Goal: Task Accomplishment & Management: Manage account settings

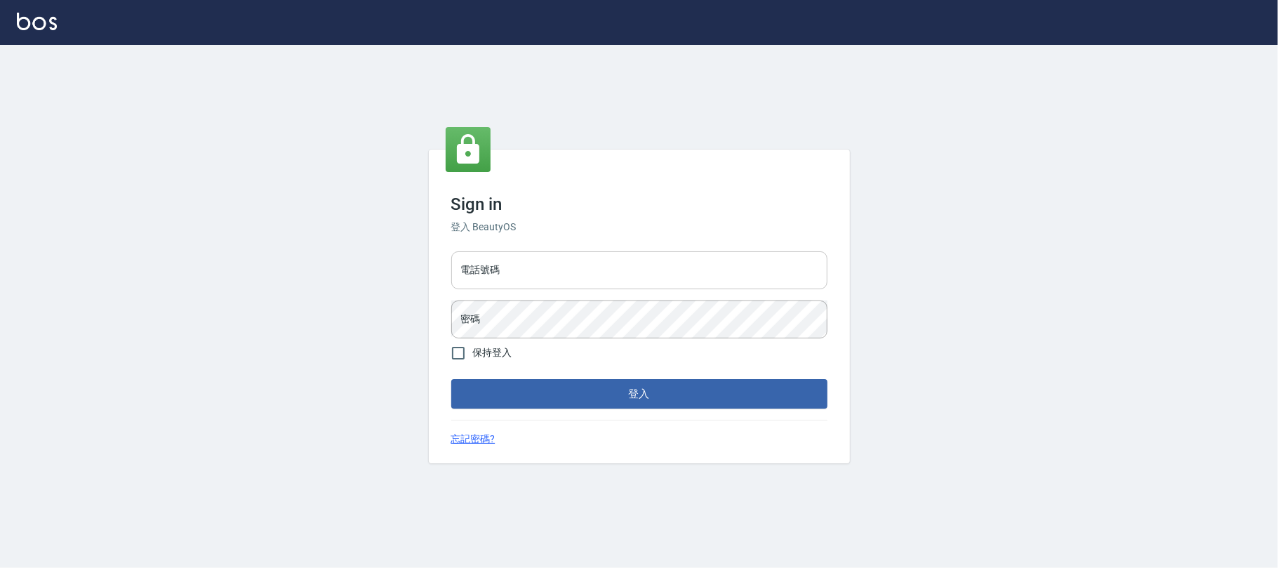
drag, startPoint x: 532, startPoint y: 247, endPoint x: 517, endPoint y: 251, distance: 15.2
click at [529, 246] on div "電話號碼 電話號碼 密碼 密碼" at bounding box center [640, 295] width 388 height 98
drag, startPoint x: 479, startPoint y: 267, endPoint x: 472, endPoint y: 274, distance: 9.4
click at [473, 273] on input "電話號碼" at bounding box center [639, 270] width 376 height 38
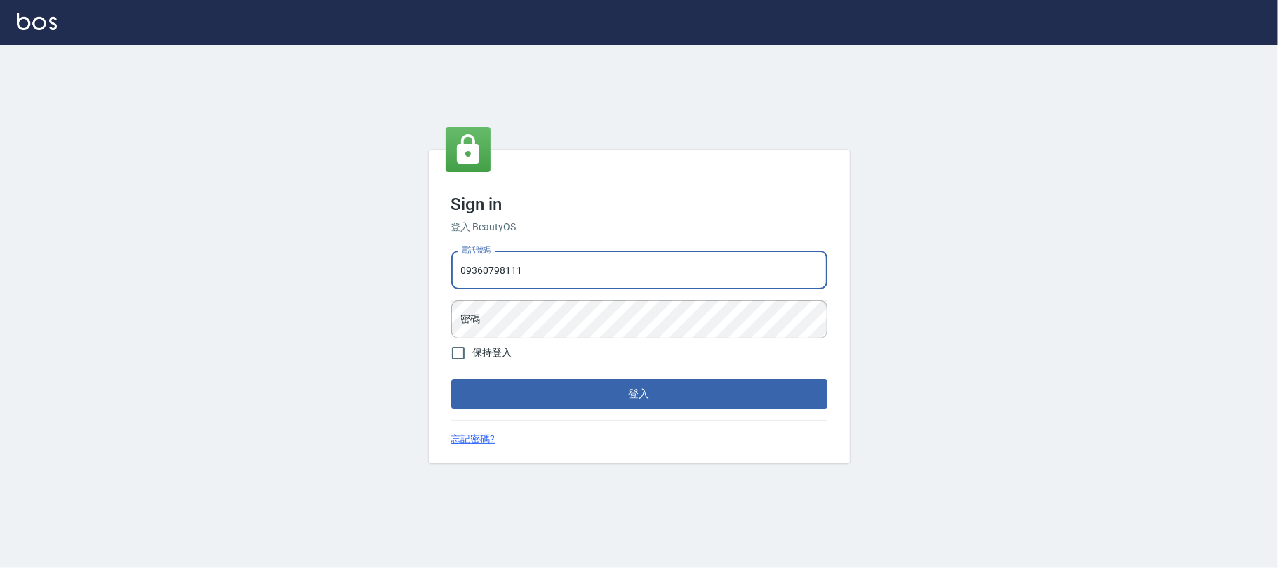
type input "09360798111"
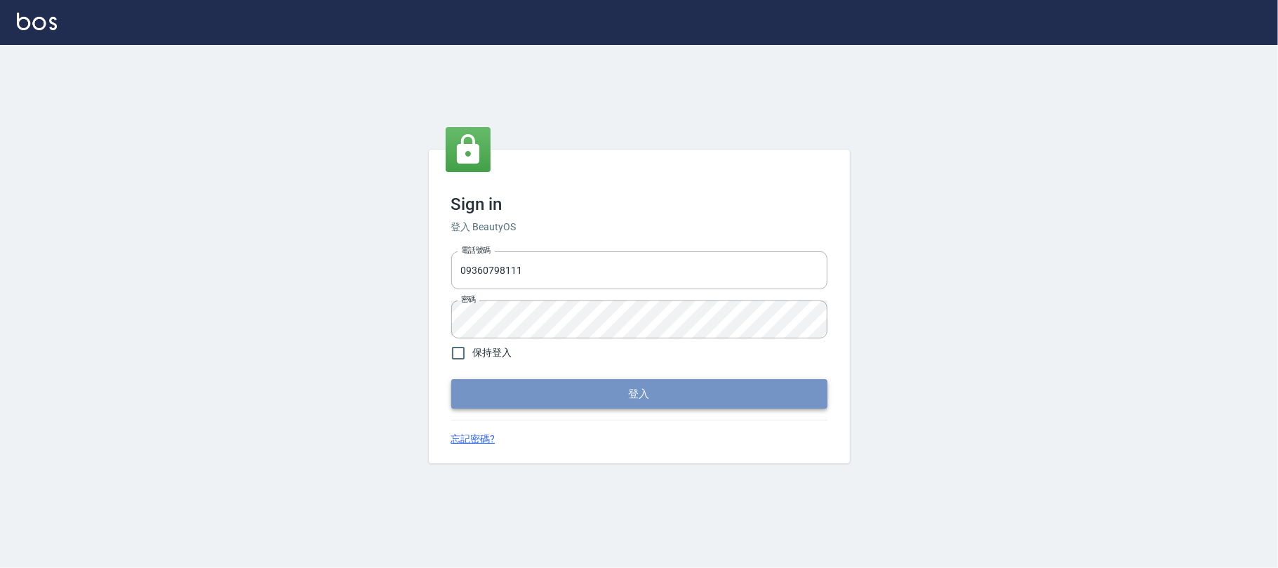
click at [509, 386] on button "登入" at bounding box center [639, 393] width 376 height 29
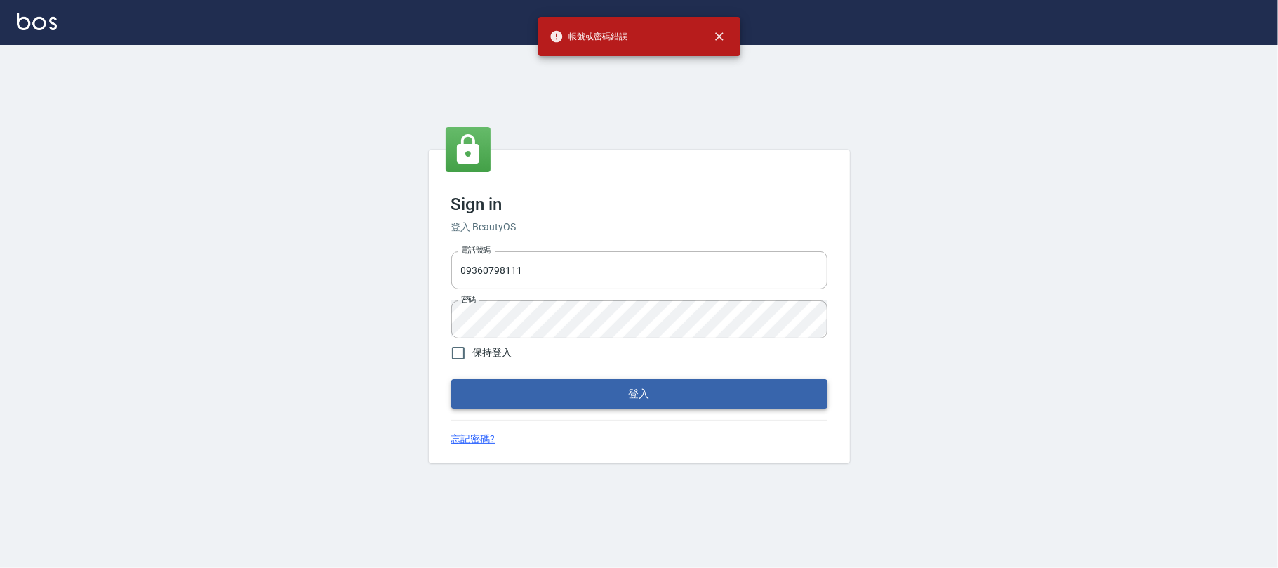
click at [509, 386] on button "登入" at bounding box center [639, 393] width 376 height 29
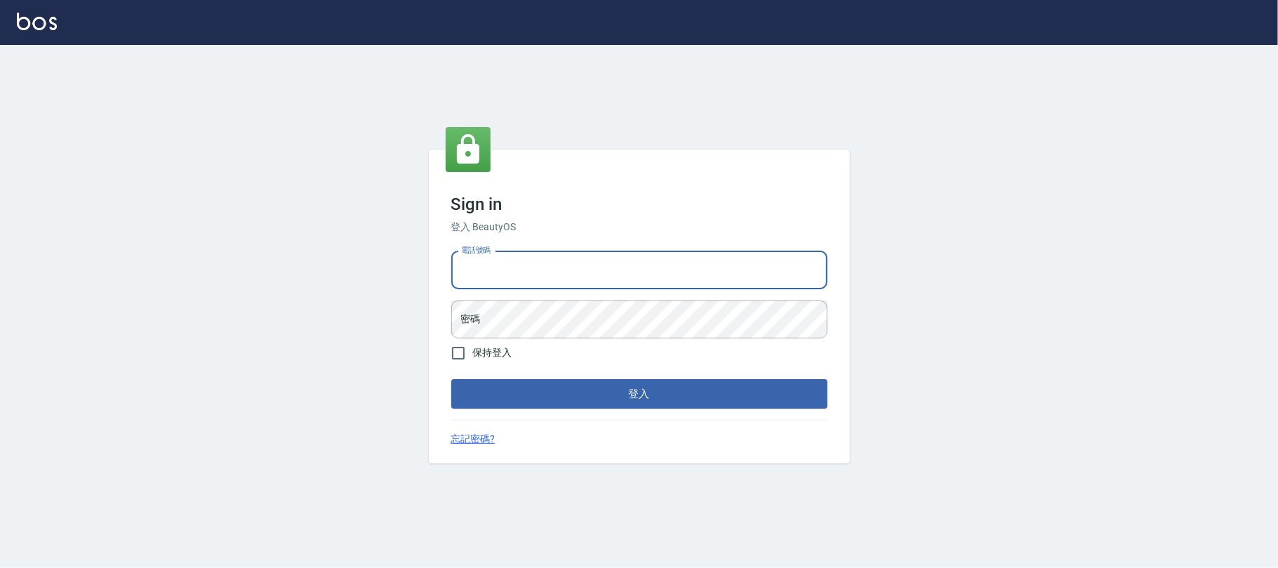
click at [560, 278] on input "電話號碼" at bounding box center [639, 270] width 376 height 38
type input "0225420586"
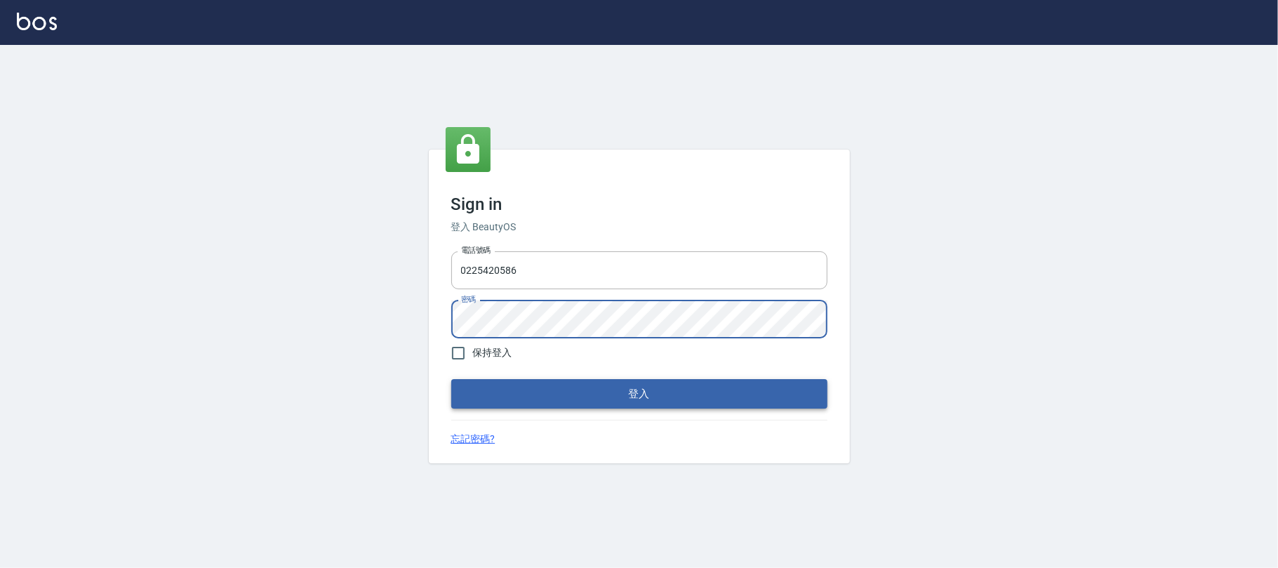
click at [543, 400] on button "登入" at bounding box center [639, 393] width 376 height 29
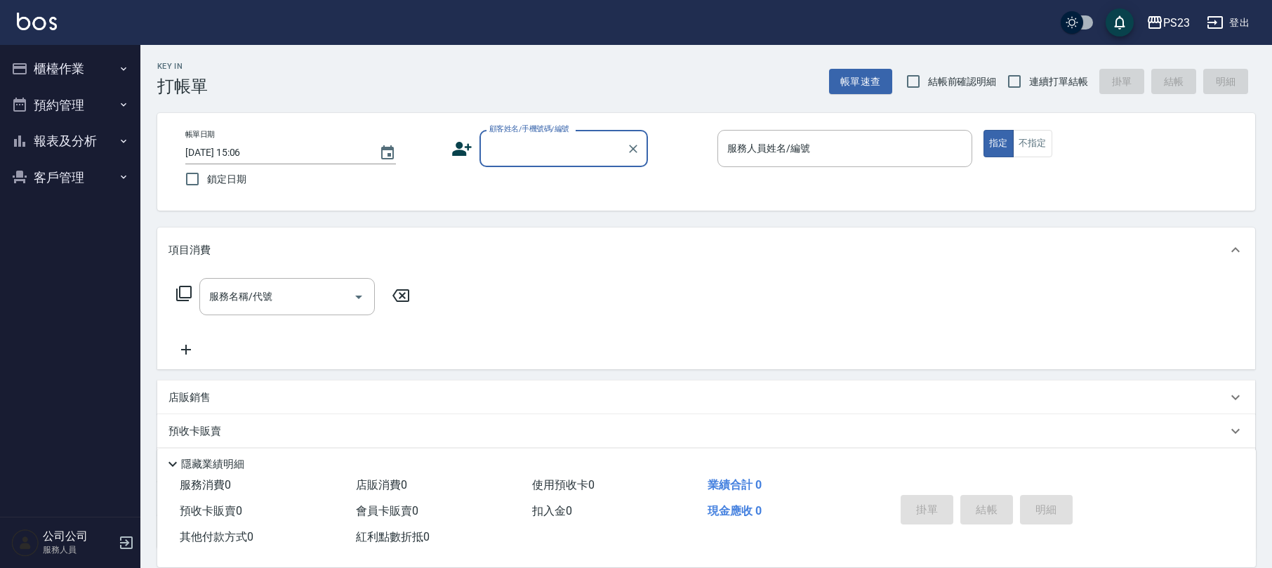
click at [90, 65] on button "櫃檯作業" at bounding box center [70, 69] width 129 height 37
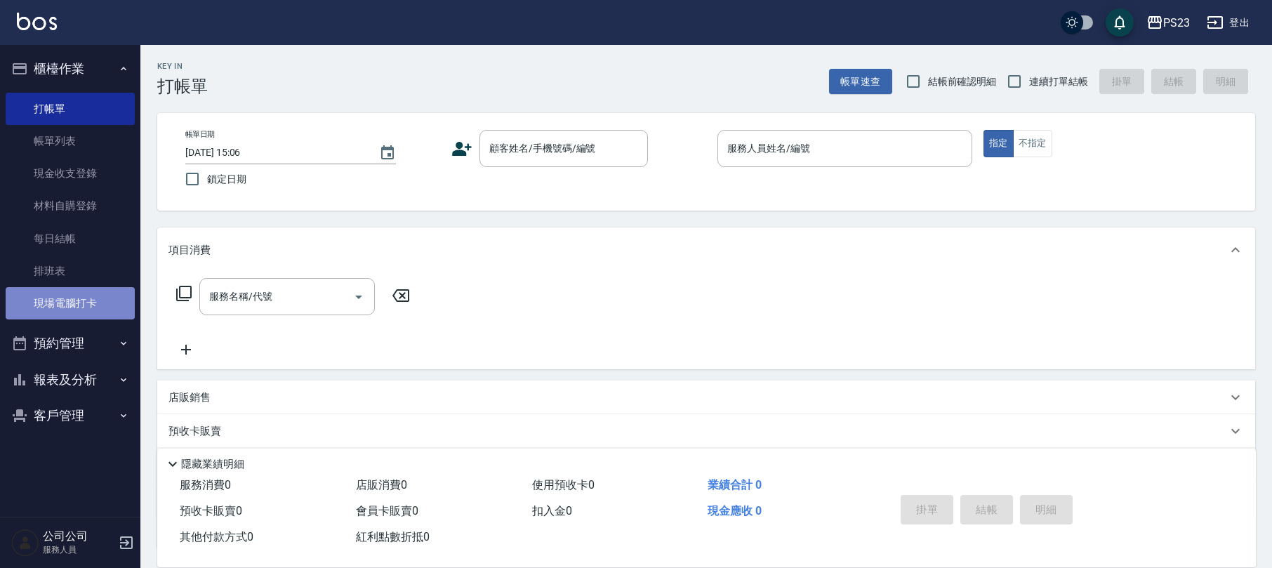
click at [74, 296] on link "現場電腦打卡" at bounding box center [70, 303] width 129 height 32
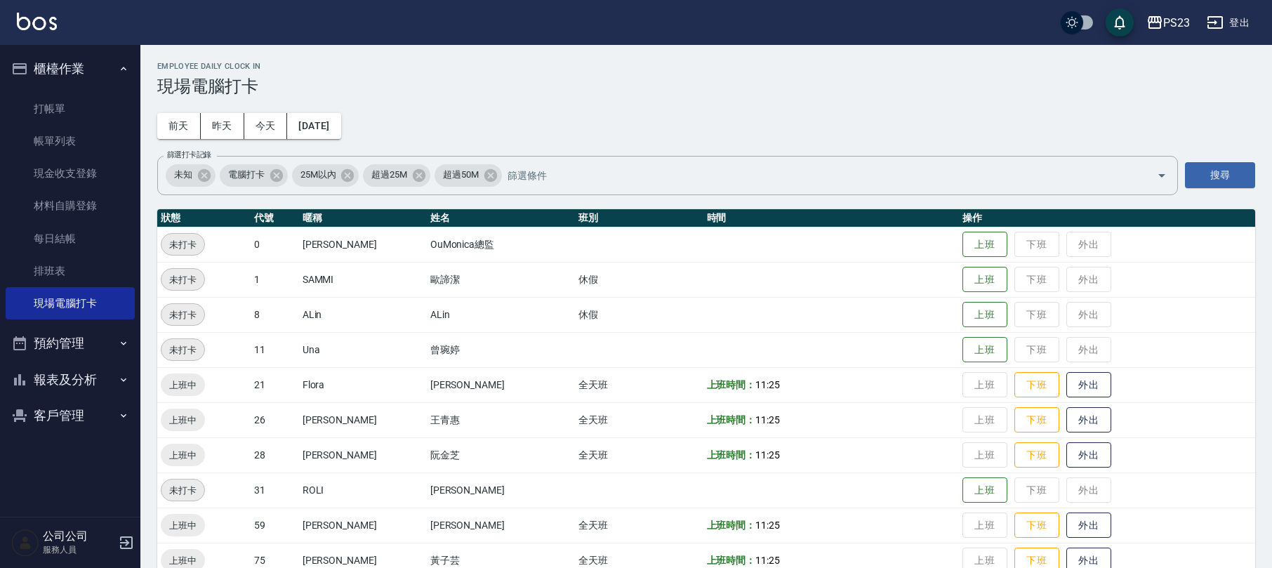
scroll to position [97, 0]
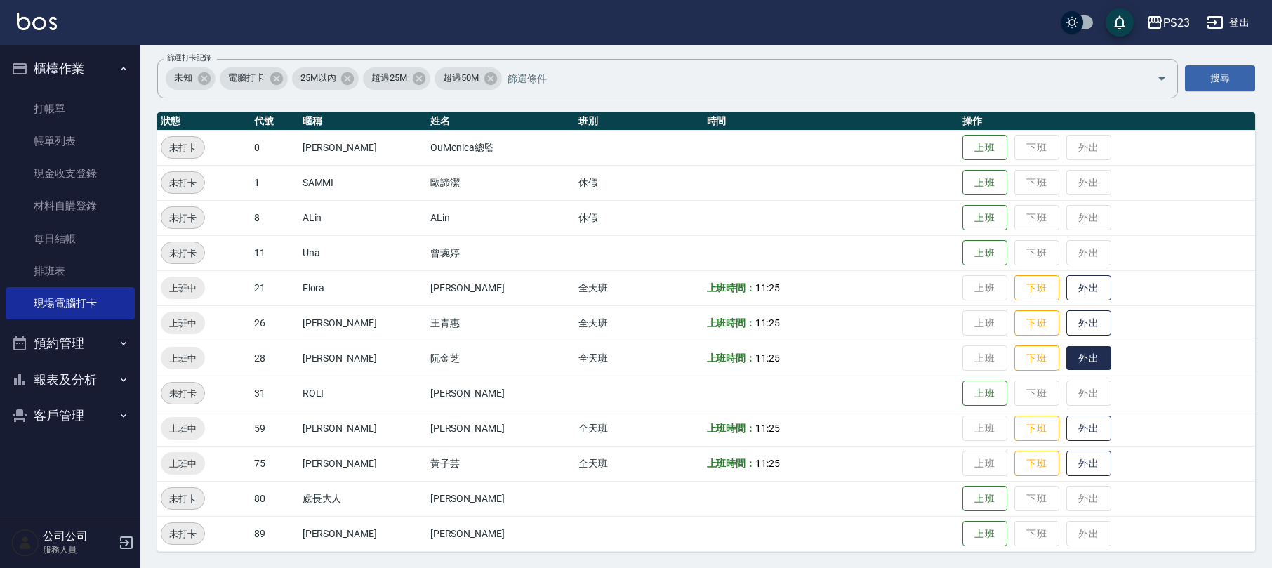
click at [1067, 364] on button "外出" at bounding box center [1088, 358] width 45 height 25
click at [87, 406] on button "客戶管理" at bounding box center [70, 415] width 129 height 37
click at [71, 447] on link "客戶列表" at bounding box center [70, 455] width 129 height 32
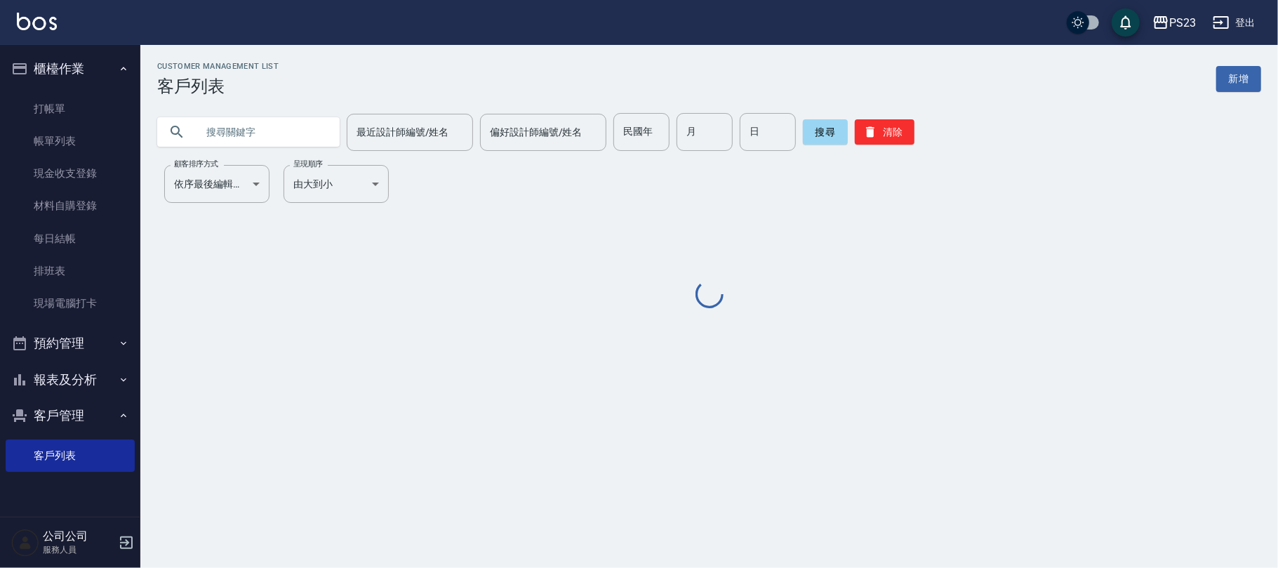
click at [286, 133] on input "text" at bounding box center [263, 132] width 132 height 38
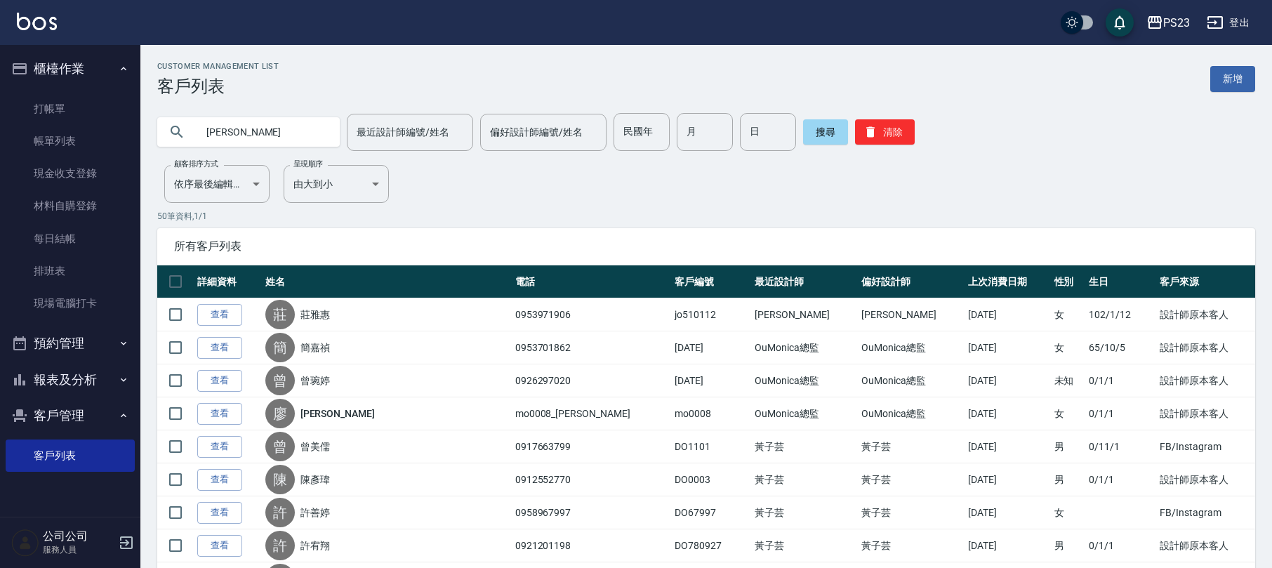
type input "古斐"
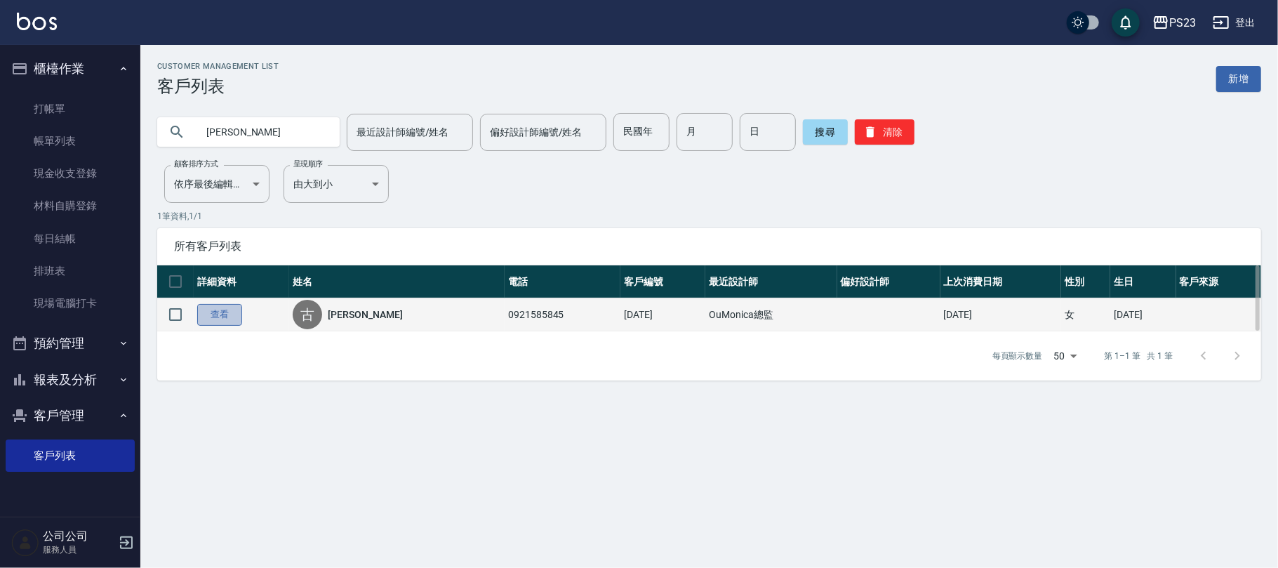
click at [216, 317] on link "查看" at bounding box center [219, 315] width 45 height 22
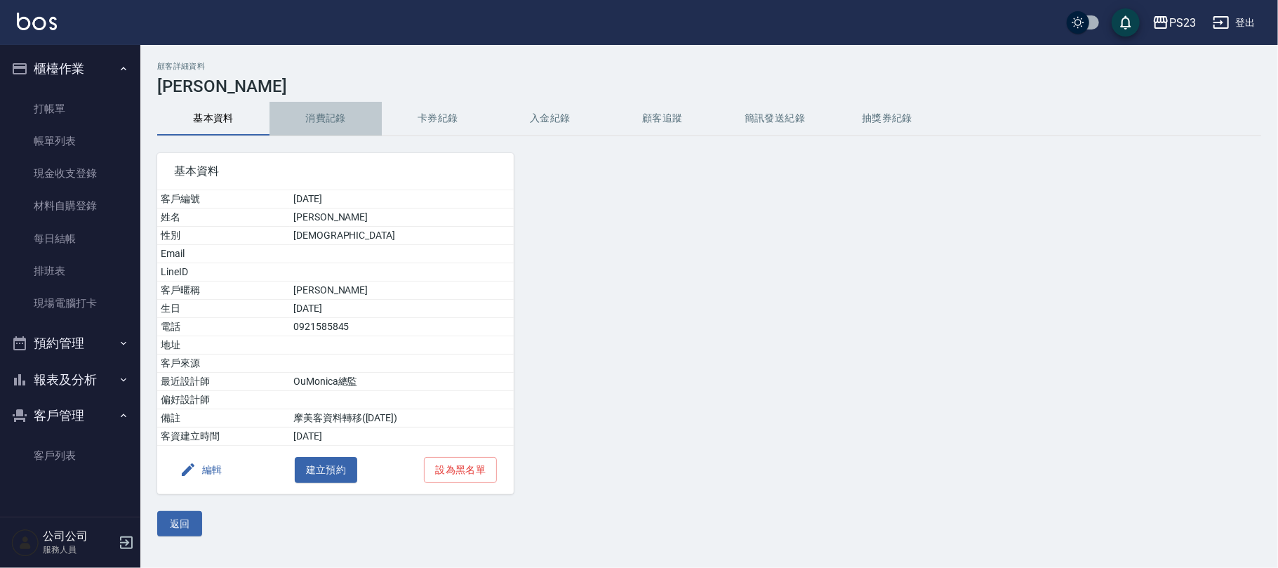
click at [337, 121] on button "消費記錄" at bounding box center [326, 119] width 112 height 34
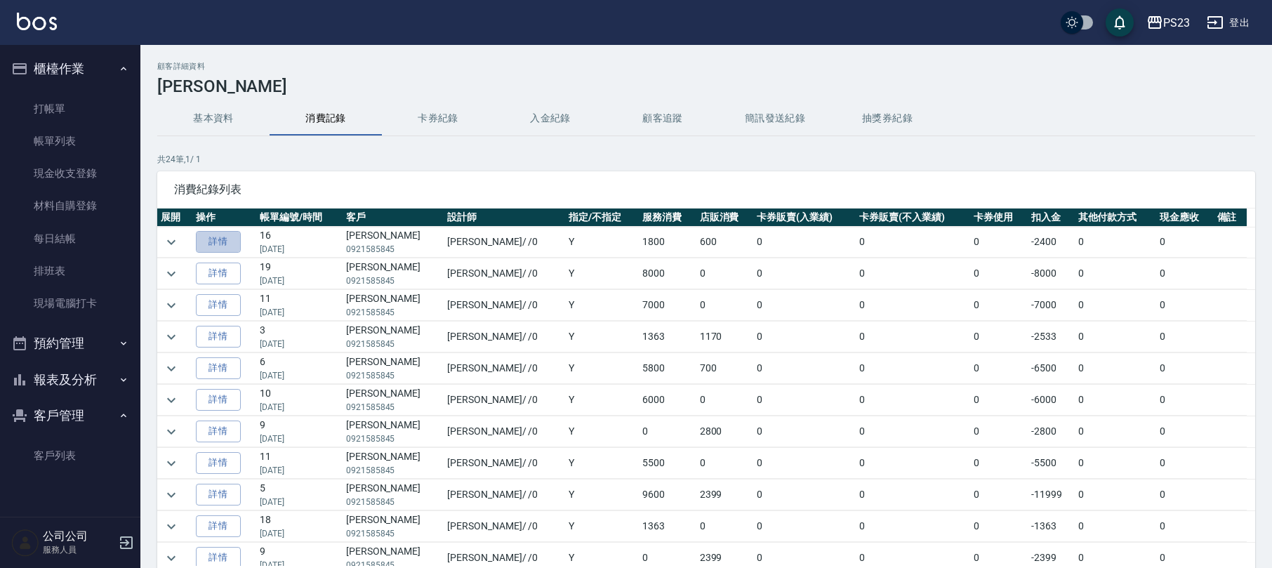
click at [225, 242] on link "詳情" at bounding box center [218, 242] width 45 height 22
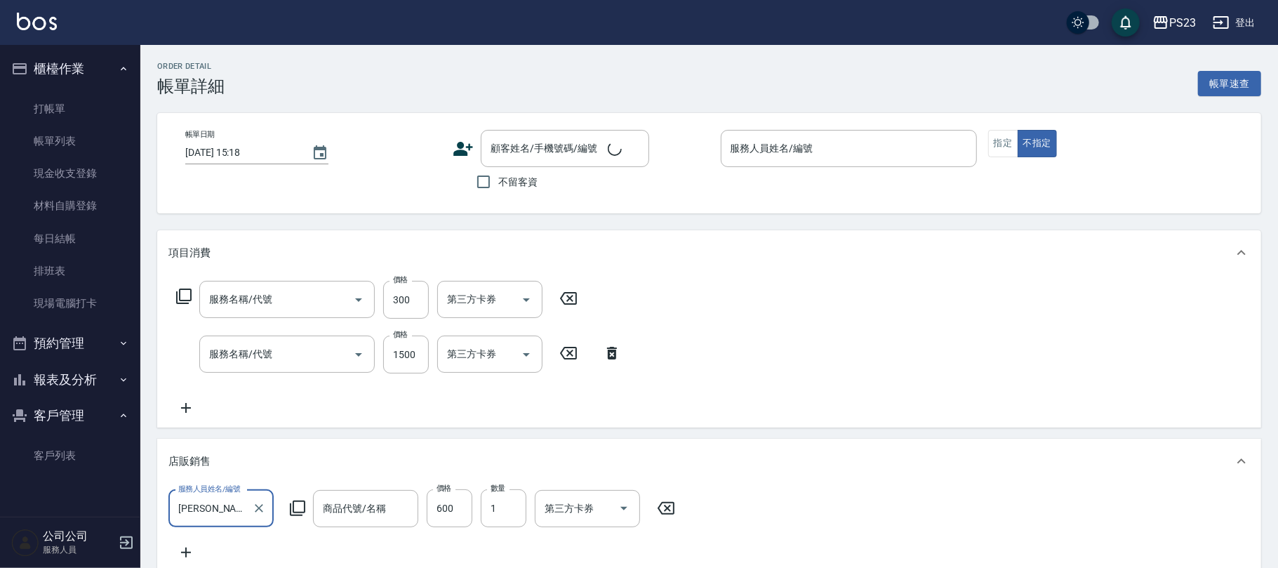
type input "2025/09/09 22:34"
type input "Monica-0"
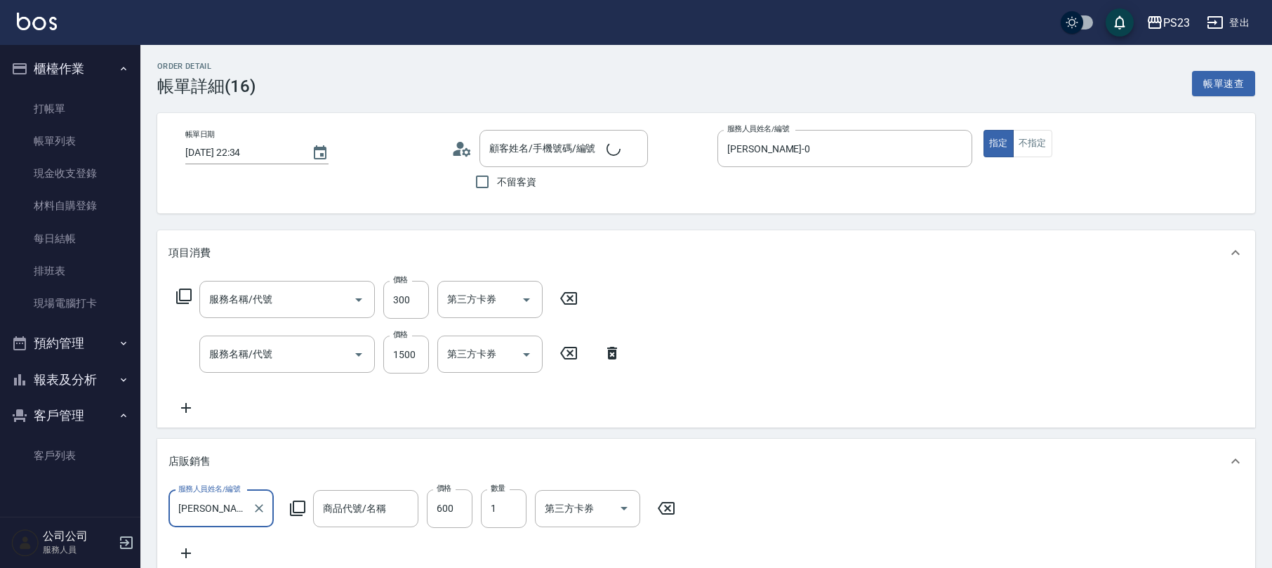
type input "中草藥加長度(652)"
type input "中草藥2000(628)"
type input "古斐瑄/0921585845/mo640306"
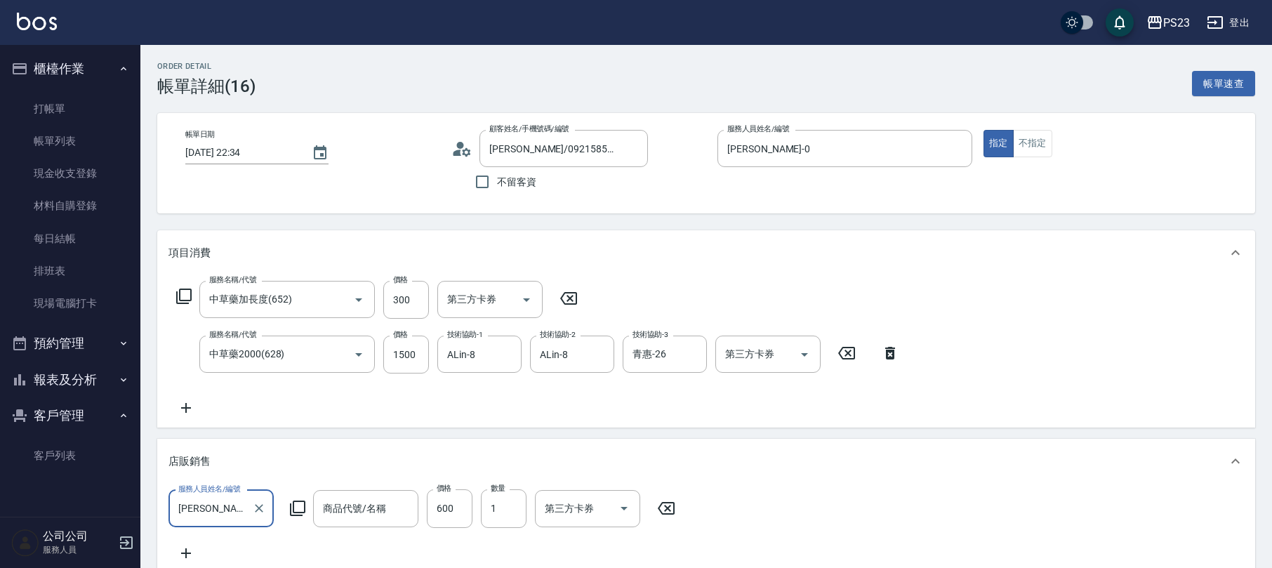
type input "護色洗髮精-雪紡紗灰-250ml-$600"
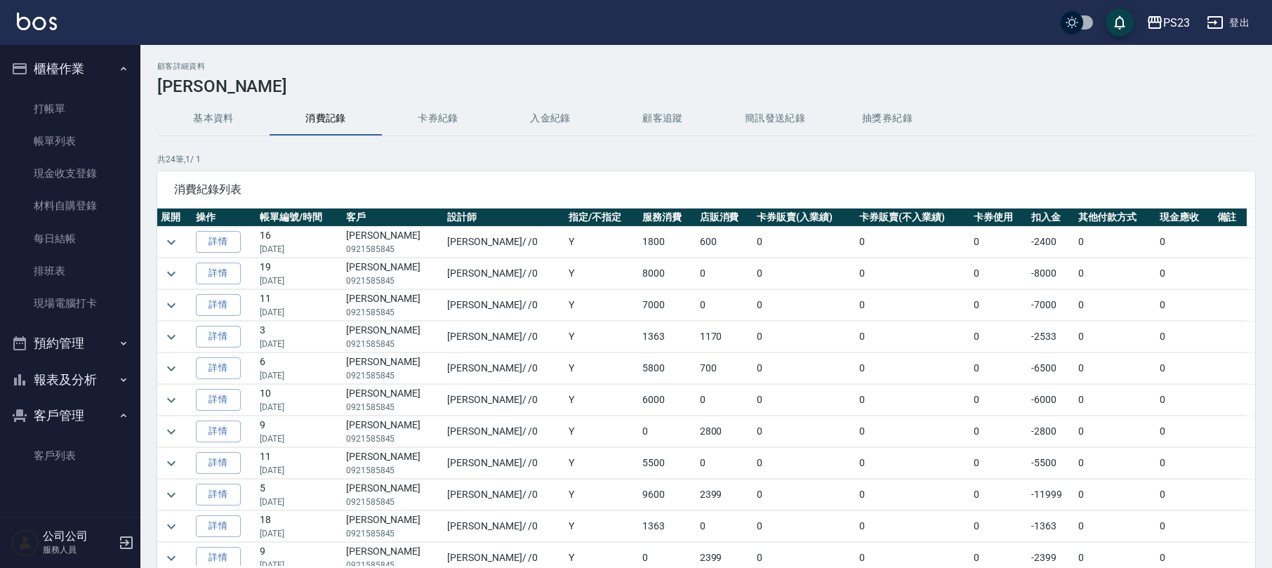
click at [531, 119] on button "入金紀錄" at bounding box center [550, 119] width 112 height 34
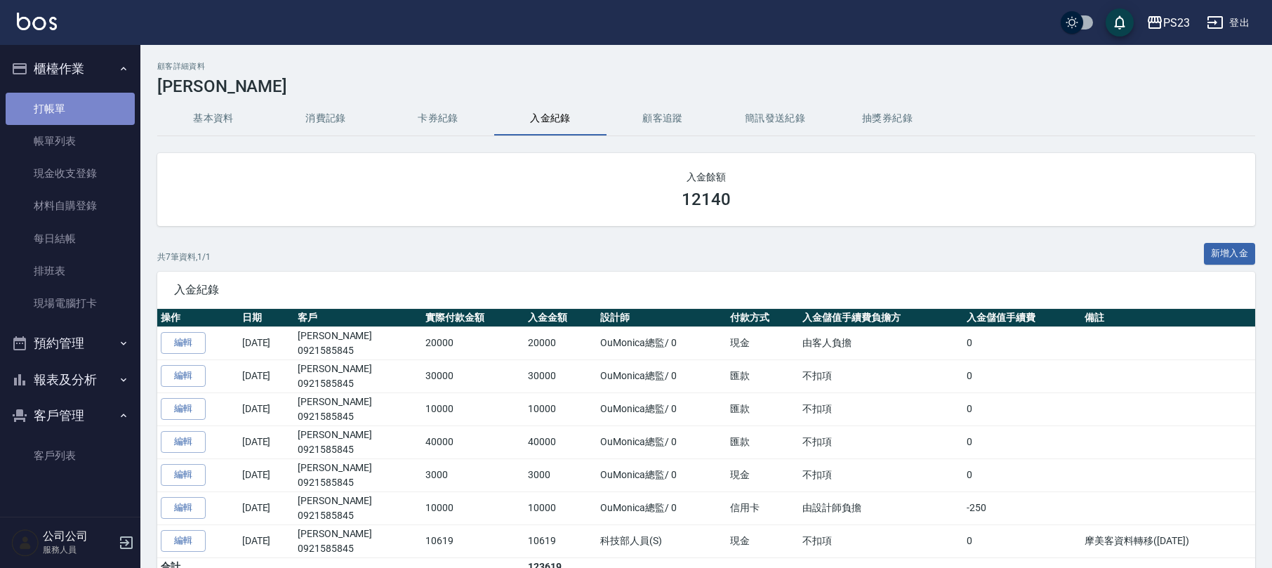
click at [84, 102] on link "打帳單" at bounding box center [70, 109] width 129 height 32
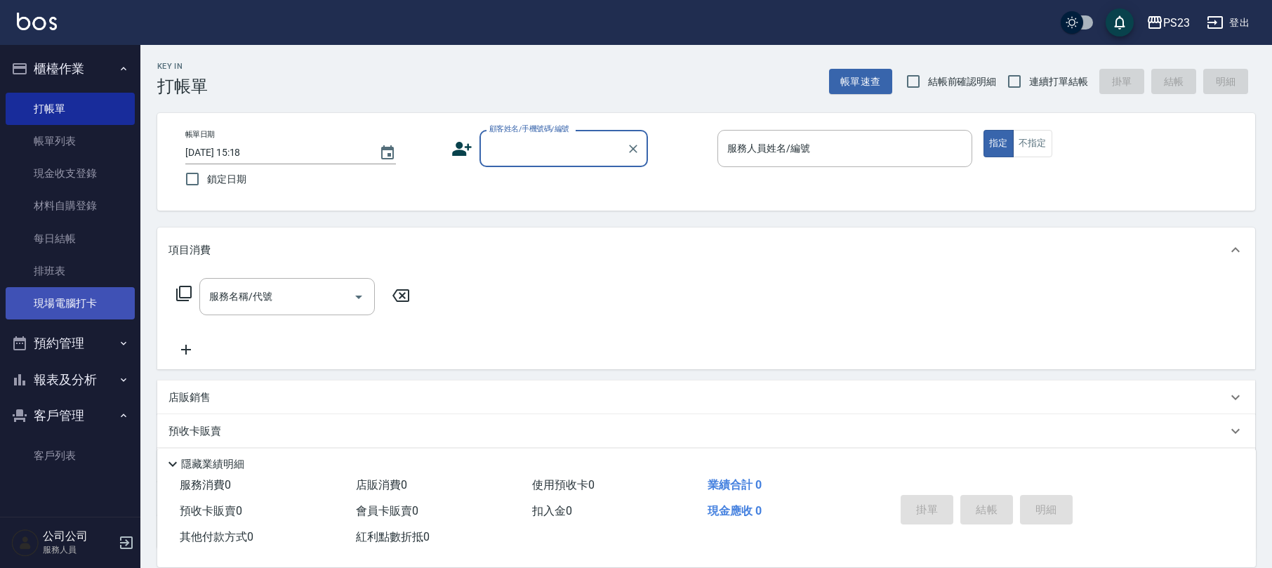
click at [99, 304] on link "現場電腦打卡" at bounding box center [70, 303] width 129 height 32
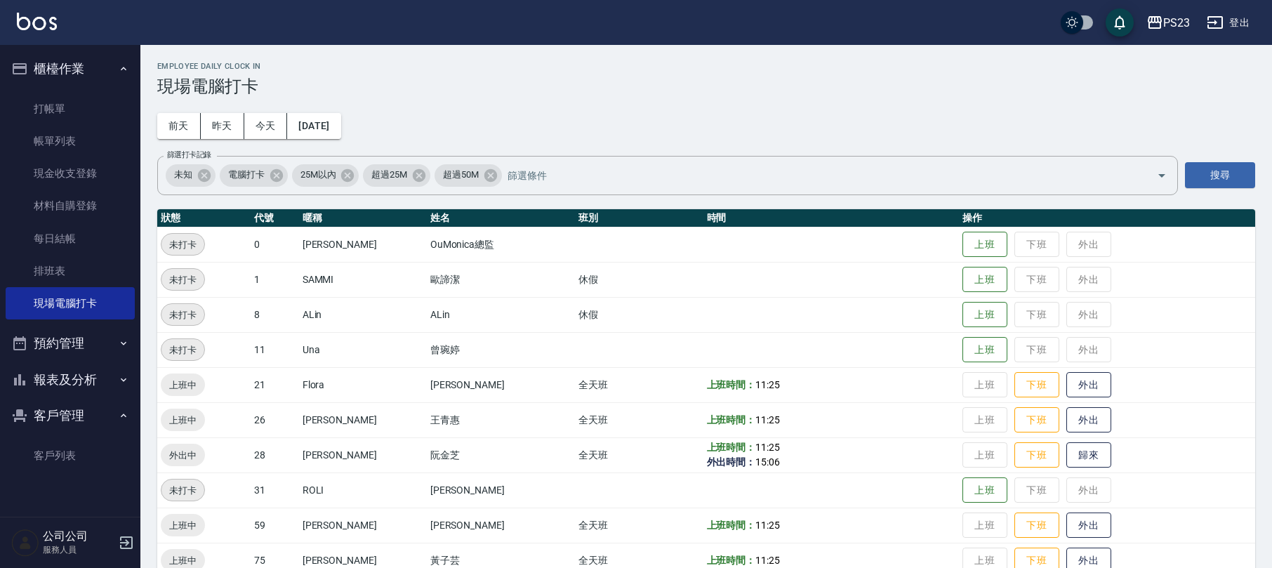
scroll to position [97, 0]
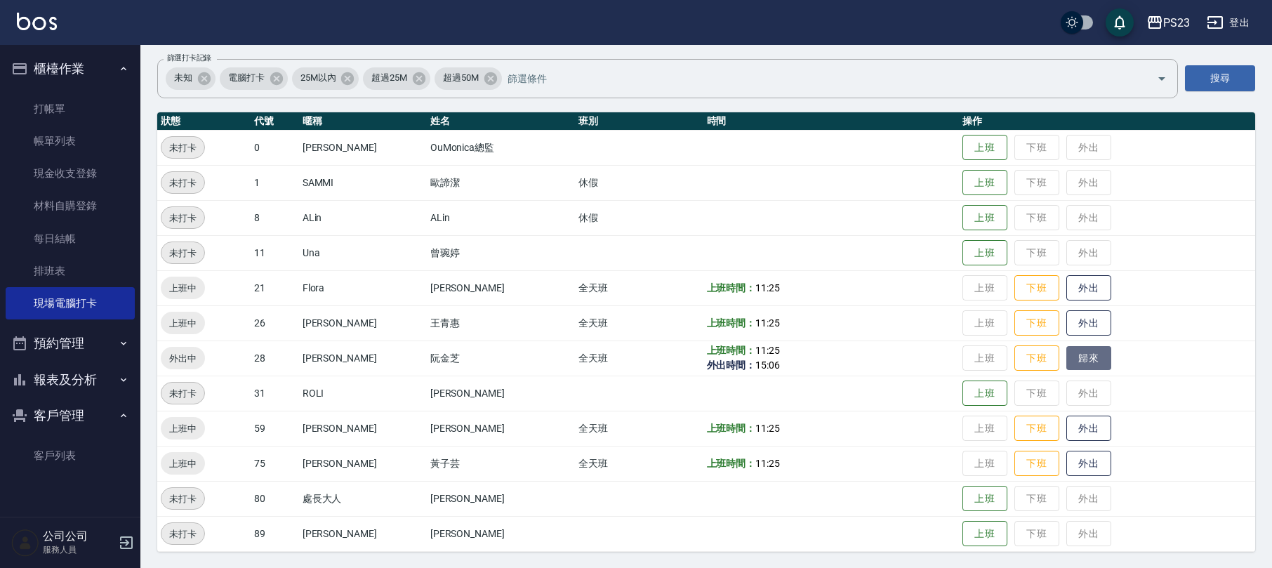
click at [1067, 355] on button "歸來" at bounding box center [1088, 358] width 45 height 25
